Goal: Check status: Check status

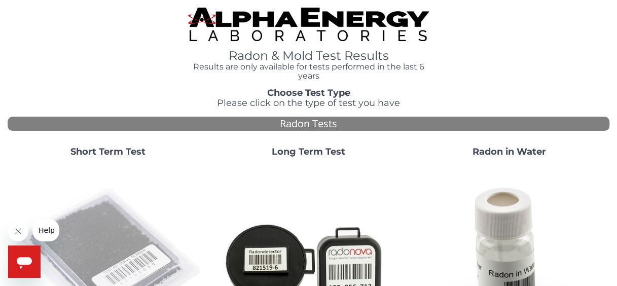
click at [98, 238] on img at bounding box center [108, 261] width 193 height 193
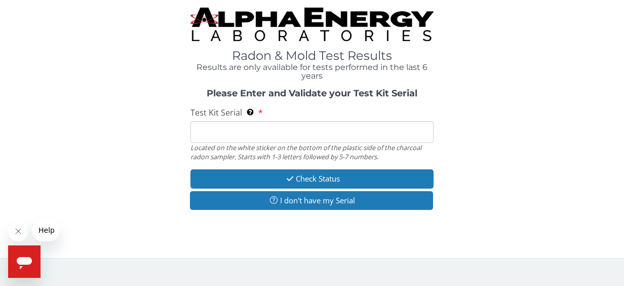
click at [236, 132] on input "Test Kit Serial Located on the white sticker on the bottom of the plastic side …" at bounding box center [312, 132] width 244 height 22
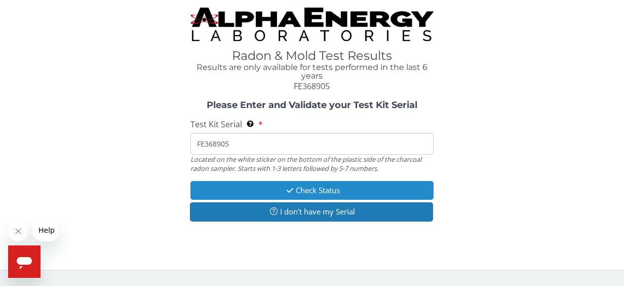
type input "FE368905"
click at [276, 187] on button "Check Status" at bounding box center [312, 190] width 244 height 19
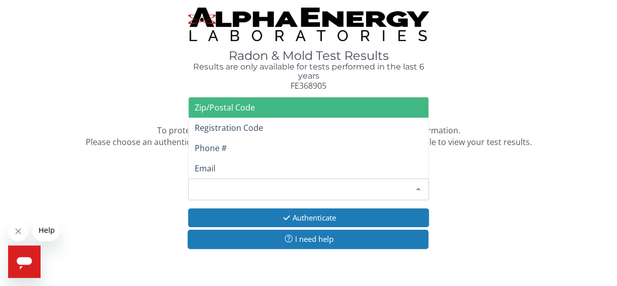
click at [276, 187] on div "Please make a selection" at bounding box center [308, 189] width 241 height 22
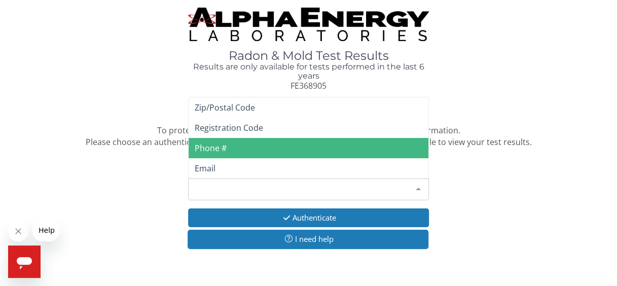
click at [213, 150] on span "Phone #" at bounding box center [211, 147] width 32 height 11
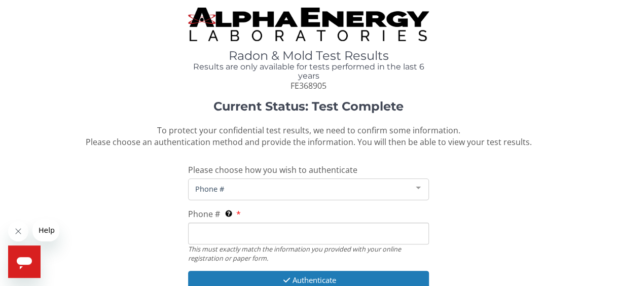
click at [248, 235] on input "Phone # This must exactly match the information you provided with your online r…" at bounding box center [308, 233] width 241 height 22
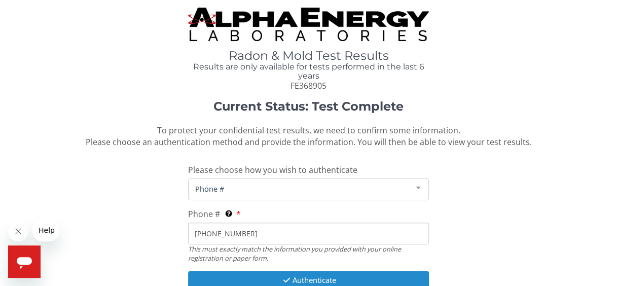
type input "[PHONE_NUMBER]"
click at [248, 276] on button "Authenticate" at bounding box center [308, 280] width 241 height 19
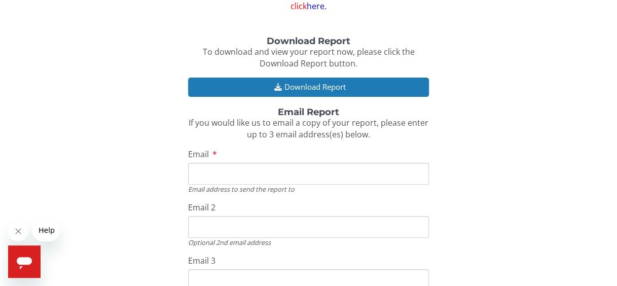
scroll to position [122, 0]
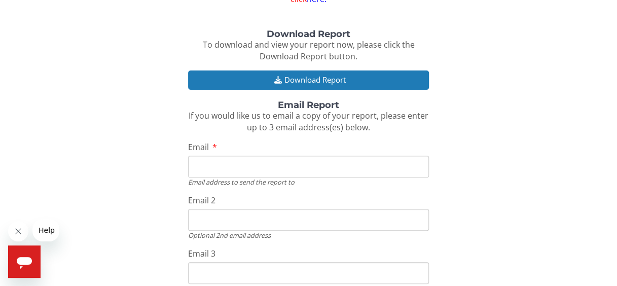
click at [240, 170] on input "Email" at bounding box center [308, 167] width 241 height 22
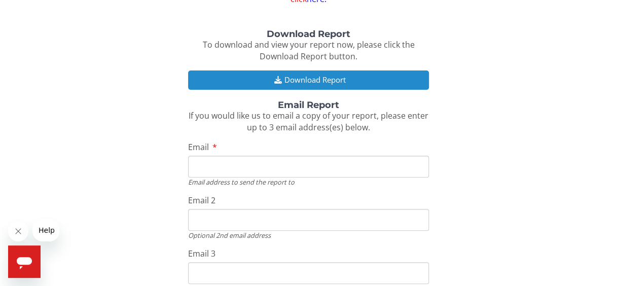
click at [295, 77] on button "Download Report" at bounding box center [308, 79] width 241 height 19
